Goal: Transaction & Acquisition: Purchase product/service

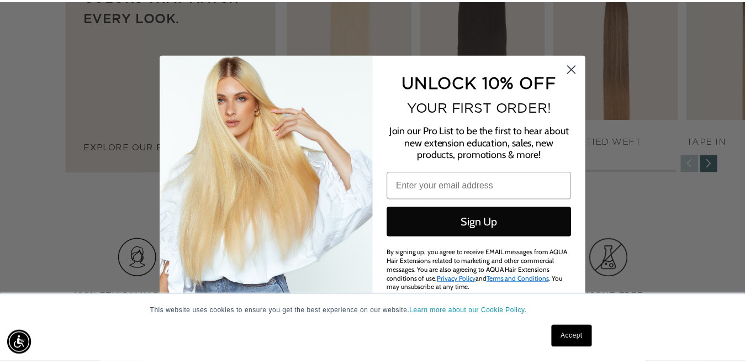
scroll to position [0, 676]
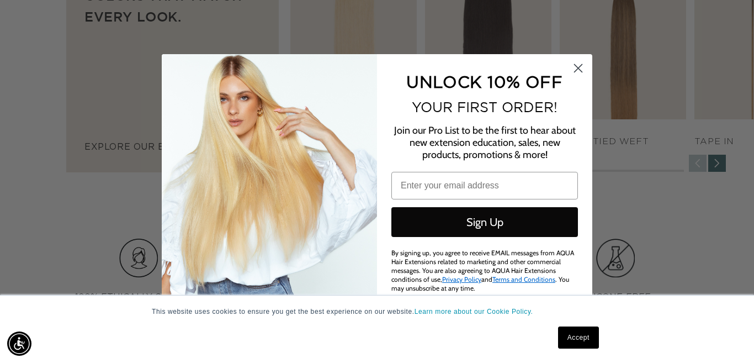
click at [582, 68] on circle "Close dialog" at bounding box center [578, 68] width 18 height 18
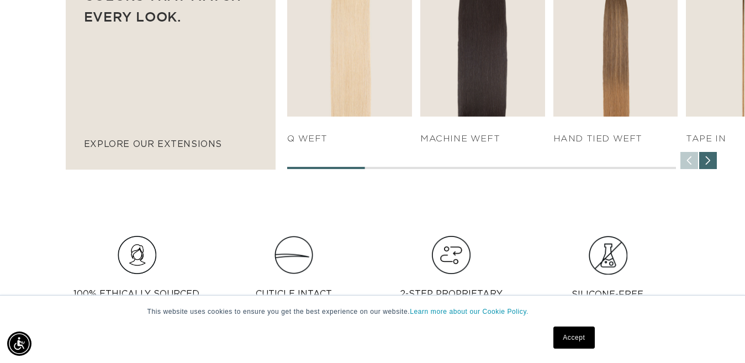
scroll to position [0, 667]
click at [705, 158] on div "Next slide" at bounding box center [708, 161] width 18 height 18
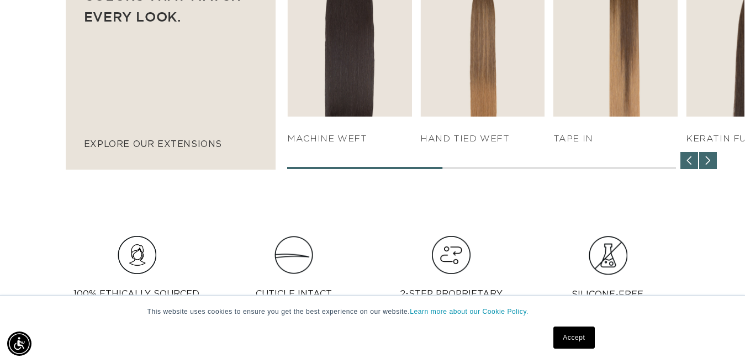
click at [705, 158] on div "Next slide" at bounding box center [708, 161] width 18 height 18
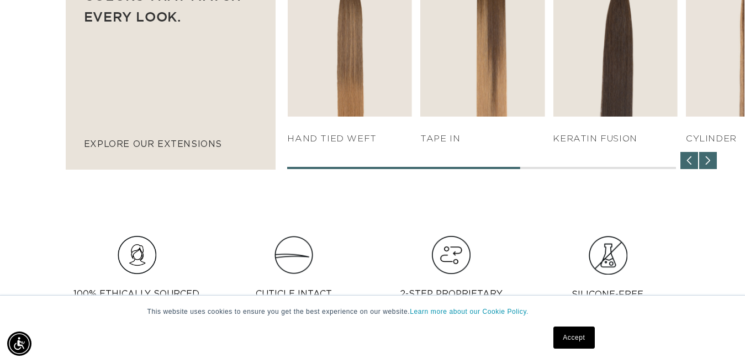
scroll to position [0, 1333]
click at [705, 158] on div "Next slide" at bounding box center [708, 161] width 18 height 18
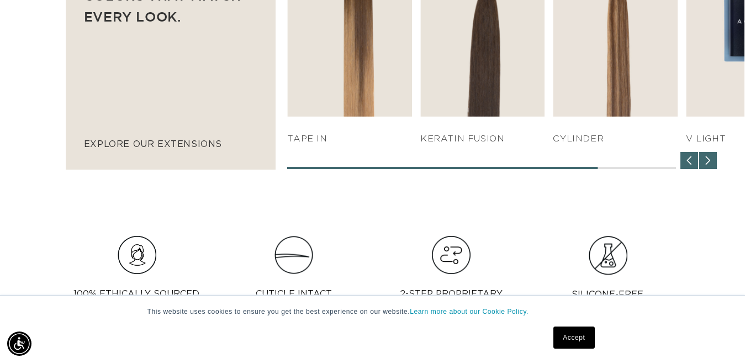
click at [705, 158] on div "Next slide" at bounding box center [708, 161] width 18 height 18
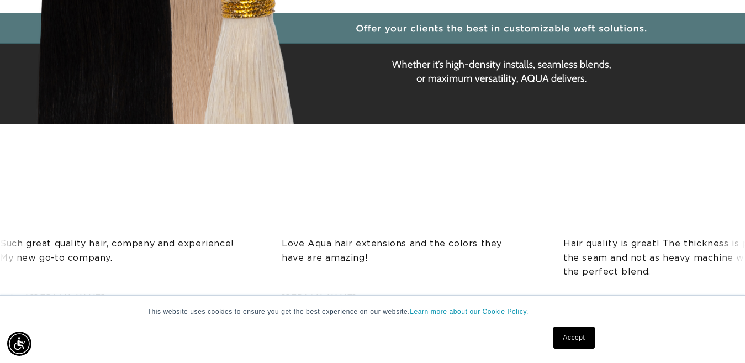
scroll to position [0, 0]
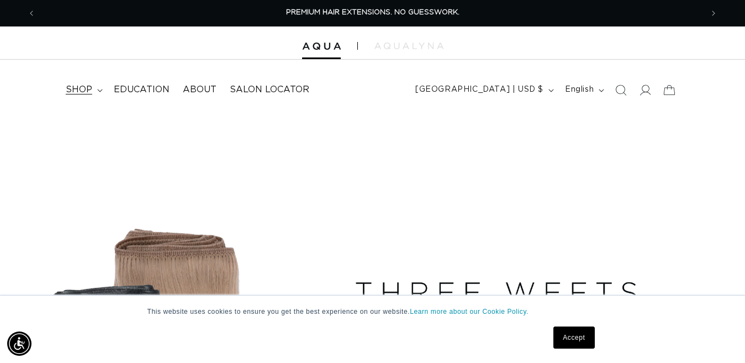
click at [98, 88] on summary "shop" at bounding box center [83, 89] width 48 height 25
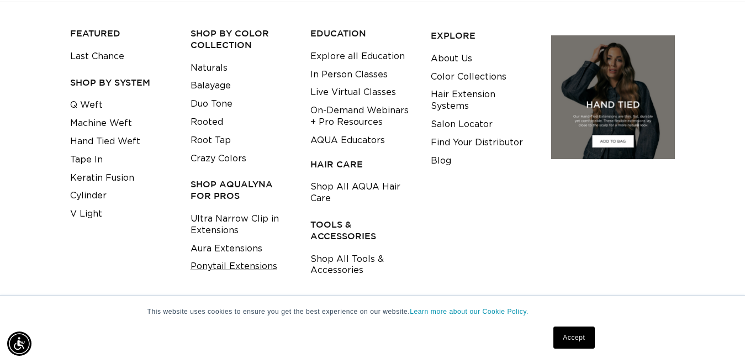
click at [244, 267] on link "Ponytail Extensions" at bounding box center [234, 266] width 87 height 18
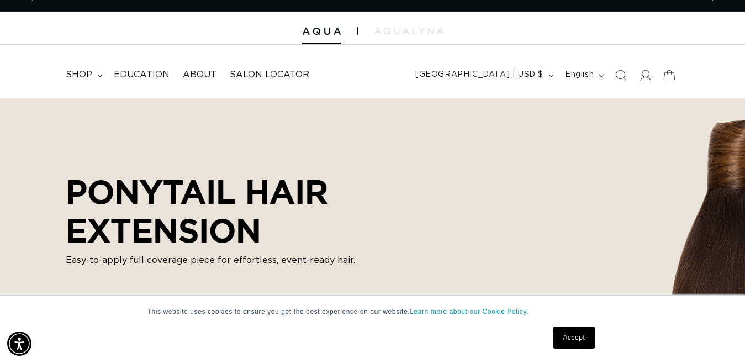
click at [571, 350] on div "Accept" at bounding box center [573, 337] width 47 height 29
click at [572, 345] on link "Accept" at bounding box center [573, 337] width 41 height 22
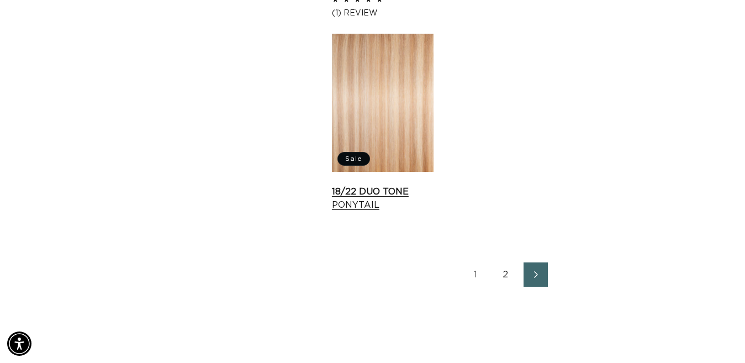
click at [362, 194] on link "18/22 Duo Tone Ponytail" at bounding box center [383, 198] width 102 height 27
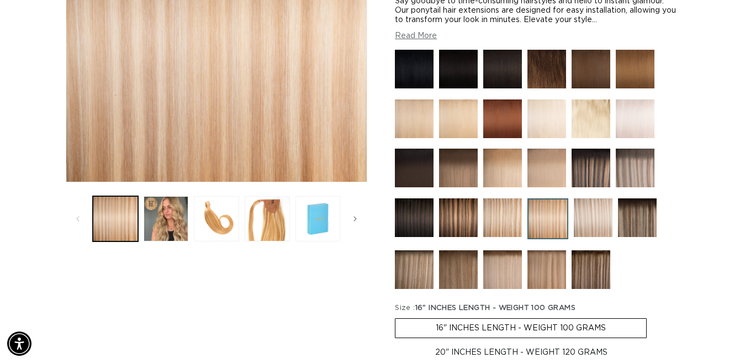
scroll to position [0, 667]
click at [209, 213] on button "Load image 3 in gallery view" at bounding box center [216, 218] width 45 height 45
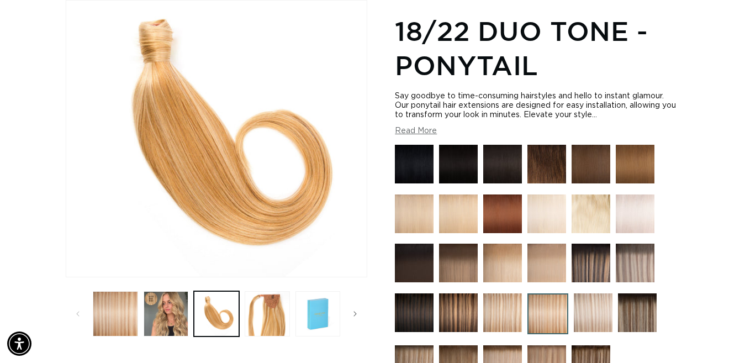
scroll to position [0, 0]
click at [418, 132] on button "Read More" at bounding box center [416, 130] width 42 height 9
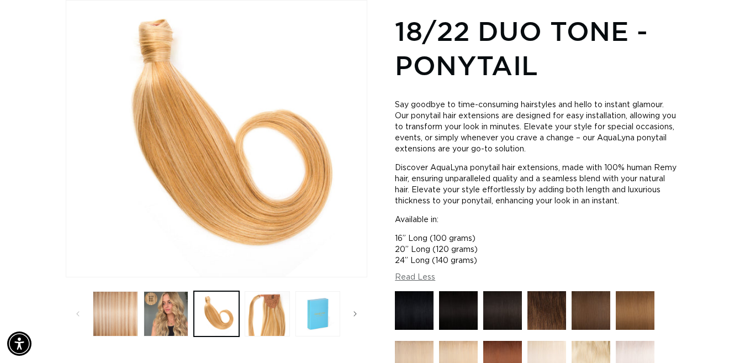
click at [413, 279] on button "Read Less" at bounding box center [415, 277] width 40 height 9
